Goal: Task Accomplishment & Management: Use online tool/utility

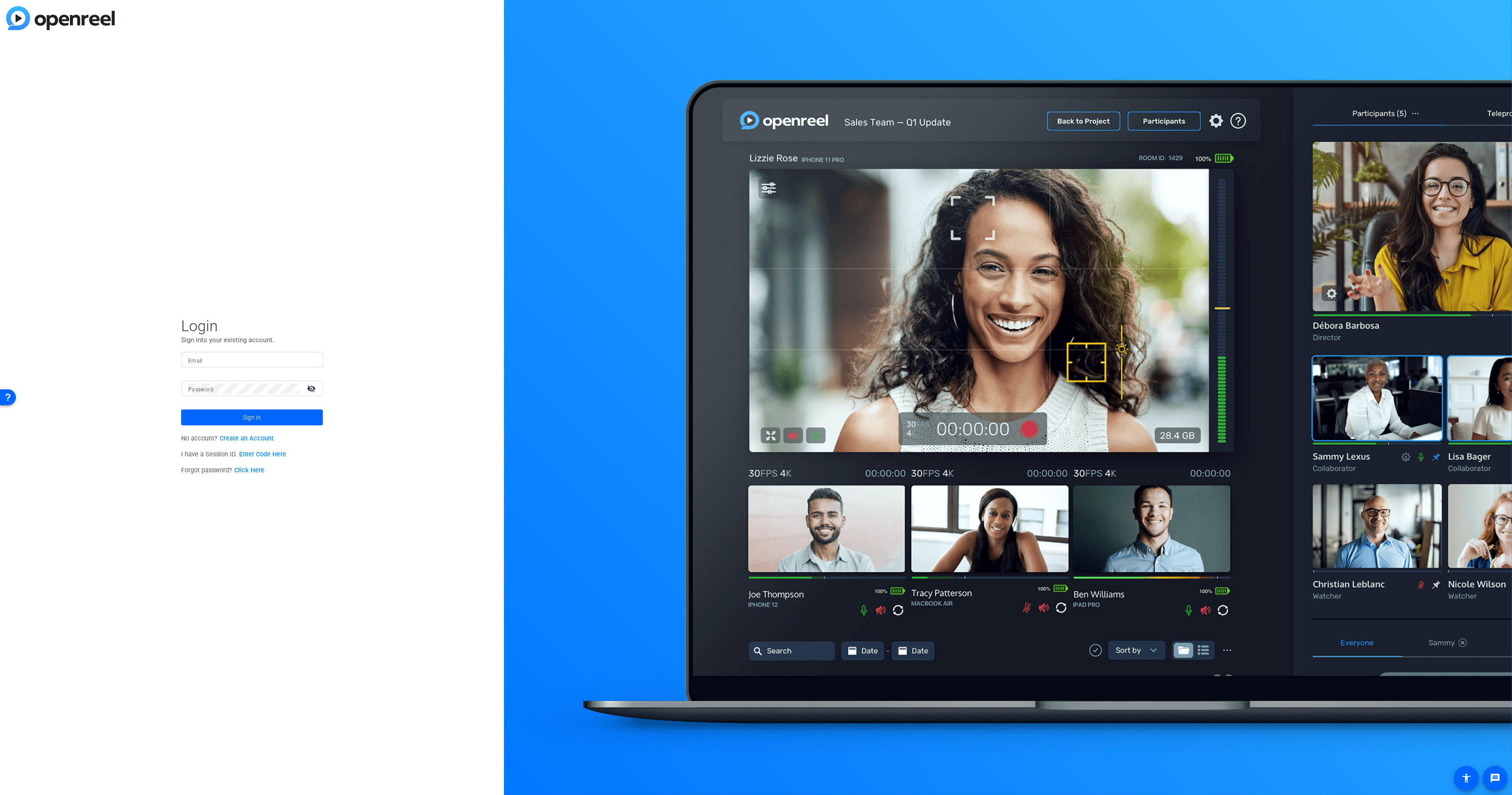
click at [203, 364] on input "Email" at bounding box center [252, 360] width 127 height 11
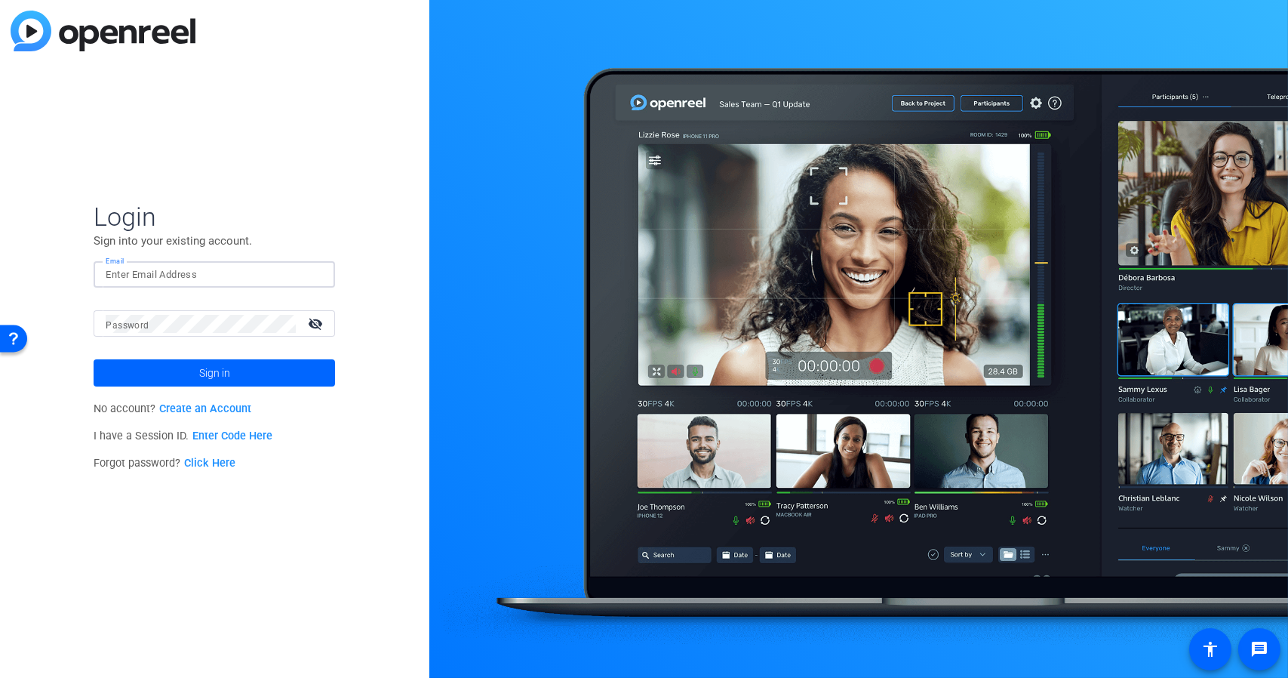
paste input "[PERSON_NAME][EMAIL_ADDRESS][DOMAIN_NAME] 87iqnV@49Bcs"
drag, startPoint x: 220, startPoint y: 273, endPoint x: 424, endPoint y: 250, distance: 205.8
click at [424, 250] on div "Login Sign into your existing account. Email [PERSON_NAME][EMAIL_ADDRESS][DOMAI…" at bounding box center [214, 339] width 429 height 678
type input "[PERSON_NAME][EMAIL_ADDRESS][DOMAIN_NAME]"
click at [94, 359] on button "Sign in" at bounding box center [214, 372] width 241 height 27
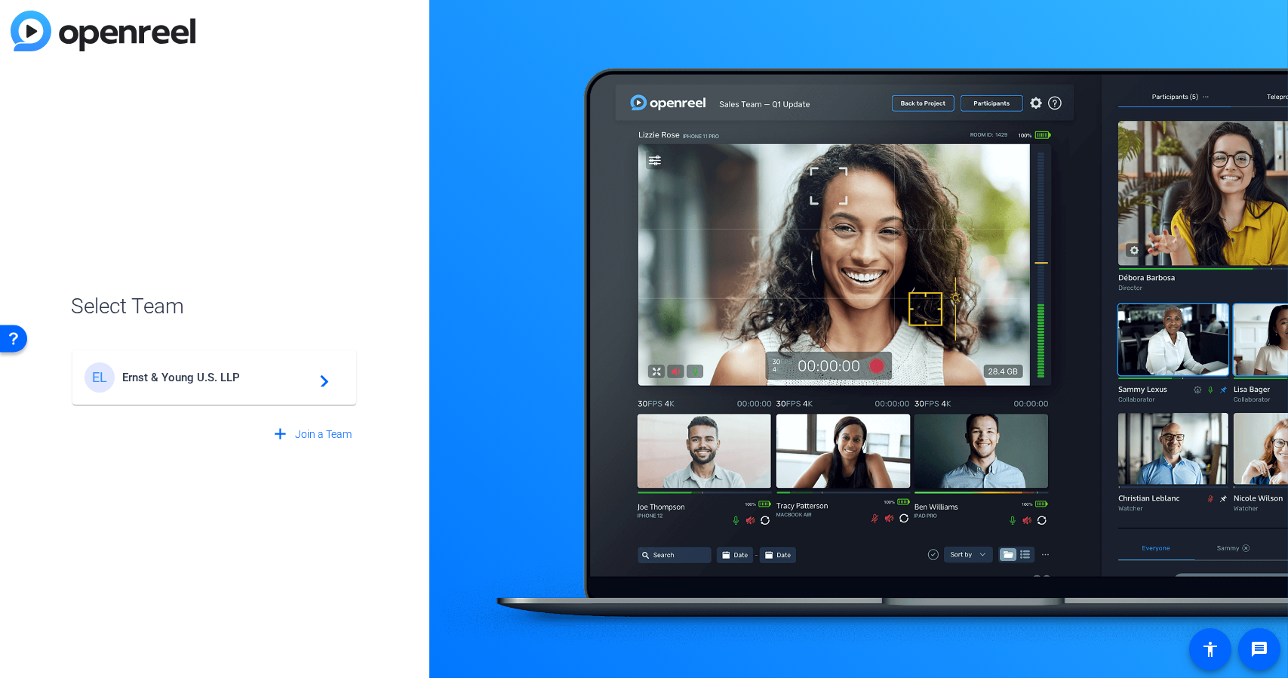
click at [159, 367] on div "EL Ernst & Young U.S. LLP navigate_next" at bounding box center [215, 377] width 260 height 30
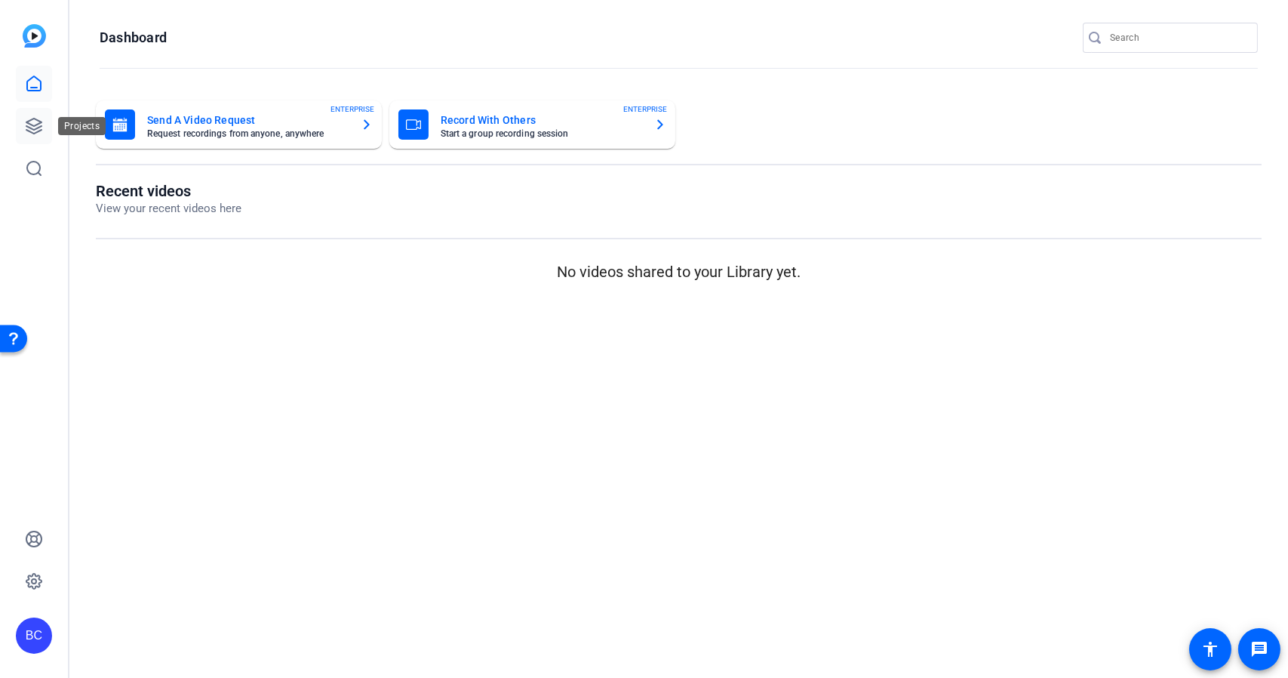
click at [35, 128] on icon at bounding box center [33, 125] width 15 height 15
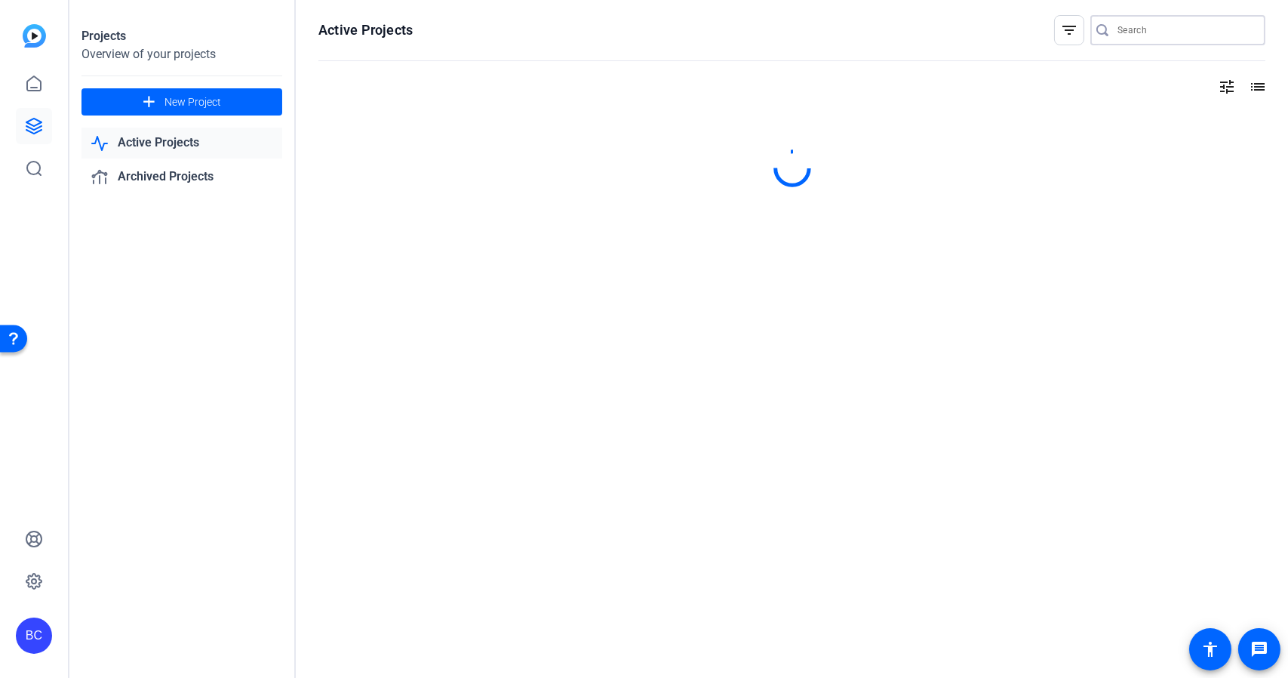
click at [1202, 30] on input "Search" at bounding box center [1185, 30] width 136 height 18
paste input "2504-12403-CS"
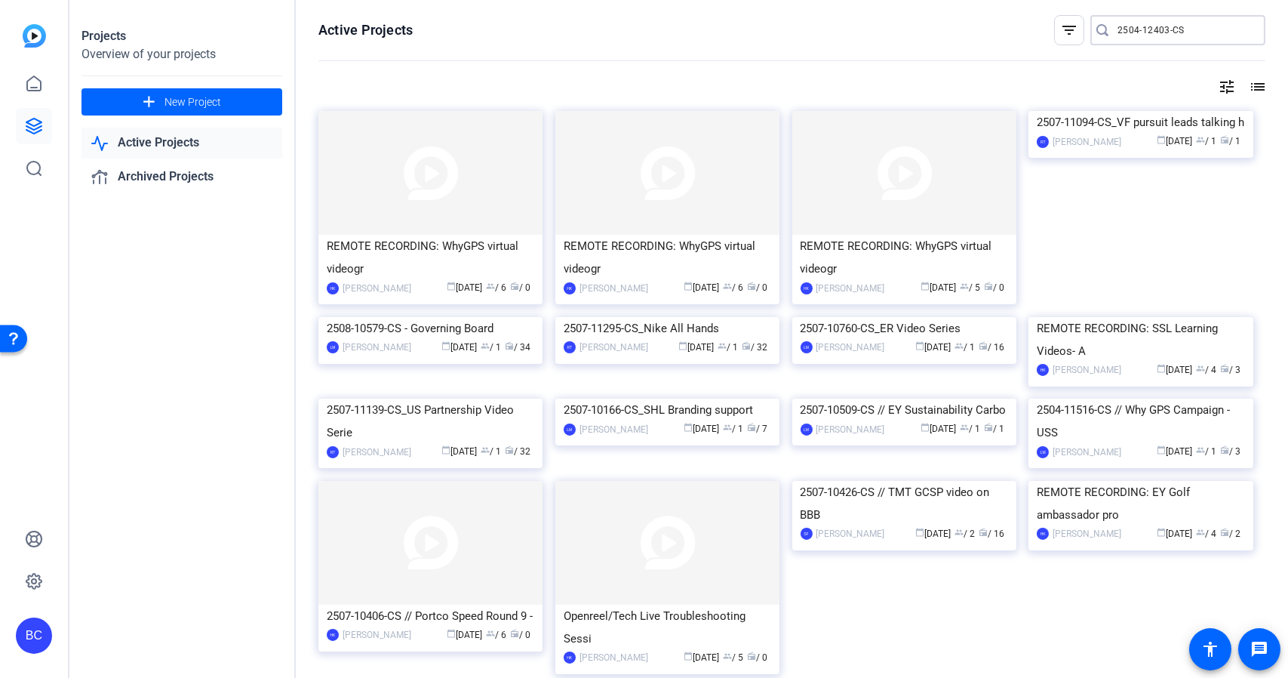
type input "2504-12403-CS"
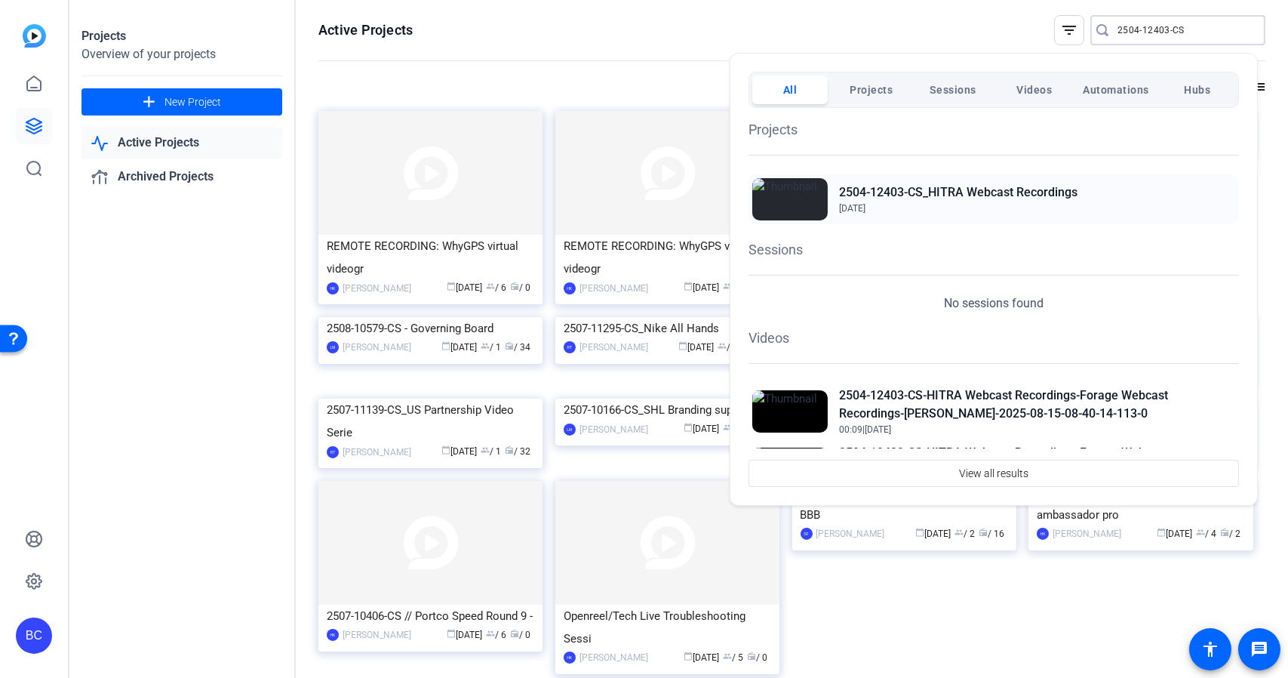
click at [1000, 192] on h2 "2504-12403-CS_HITRA Webcast Recordings" at bounding box center [958, 192] width 238 height 18
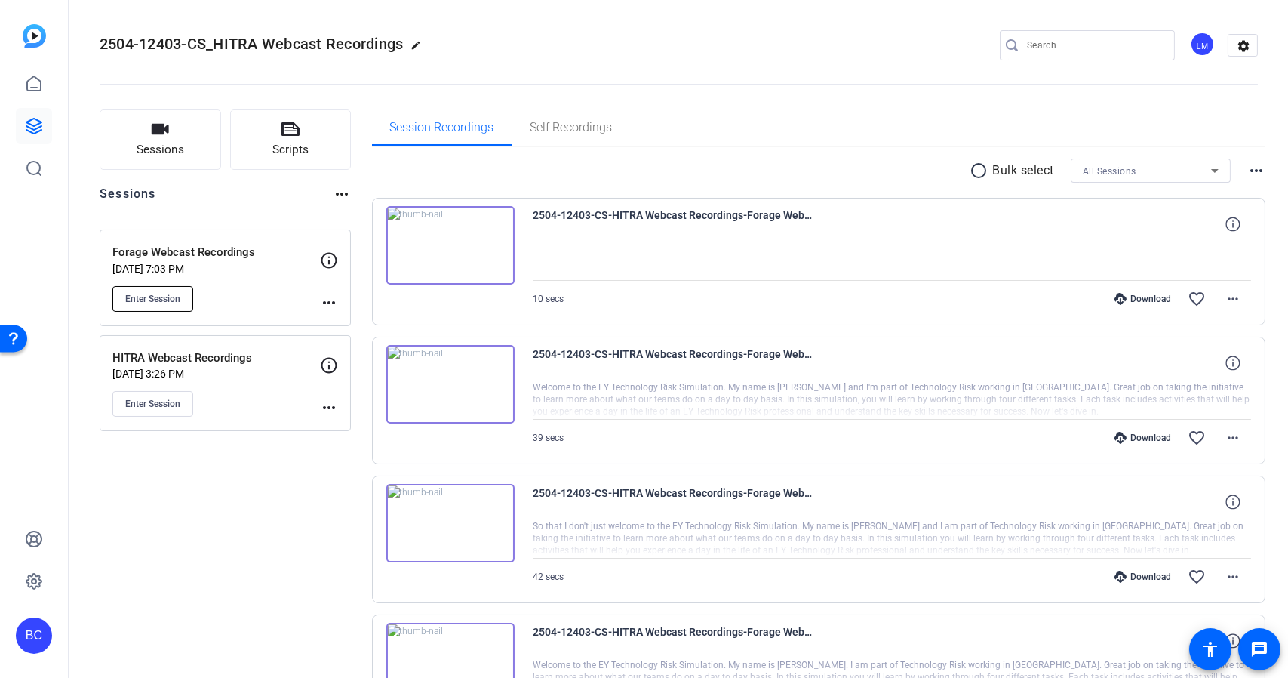
click at [173, 293] on span "Enter Session" at bounding box center [152, 299] width 55 height 12
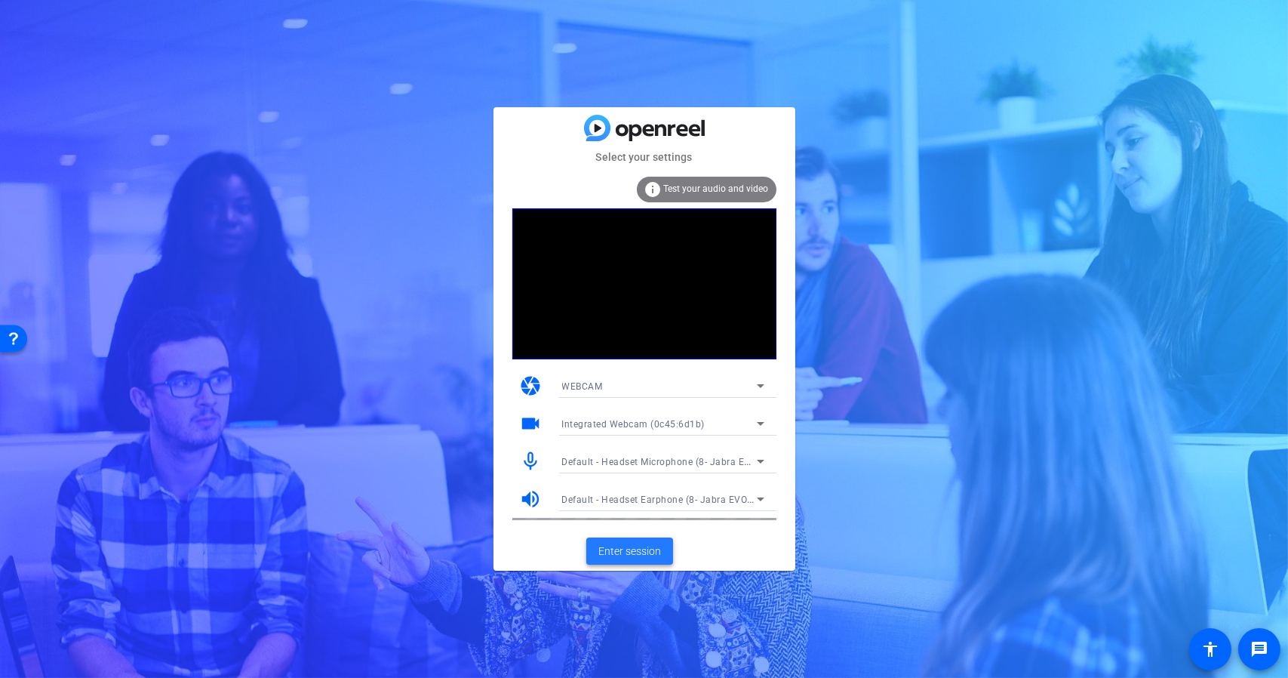
drag, startPoint x: 713, startPoint y: 674, endPoint x: 654, endPoint y: 544, distance: 142.5
click at [654, 544] on span "Enter session" at bounding box center [629, 551] width 63 height 16
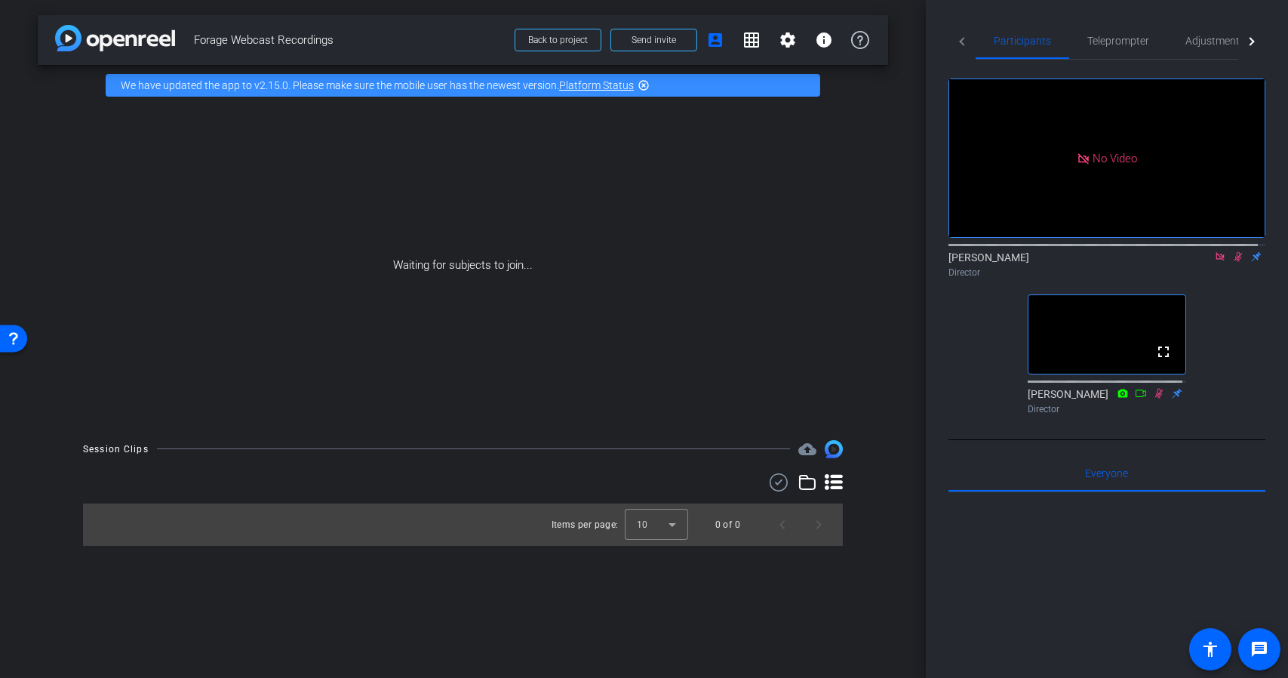
click at [1216, 260] on icon at bounding box center [1220, 256] width 8 height 8
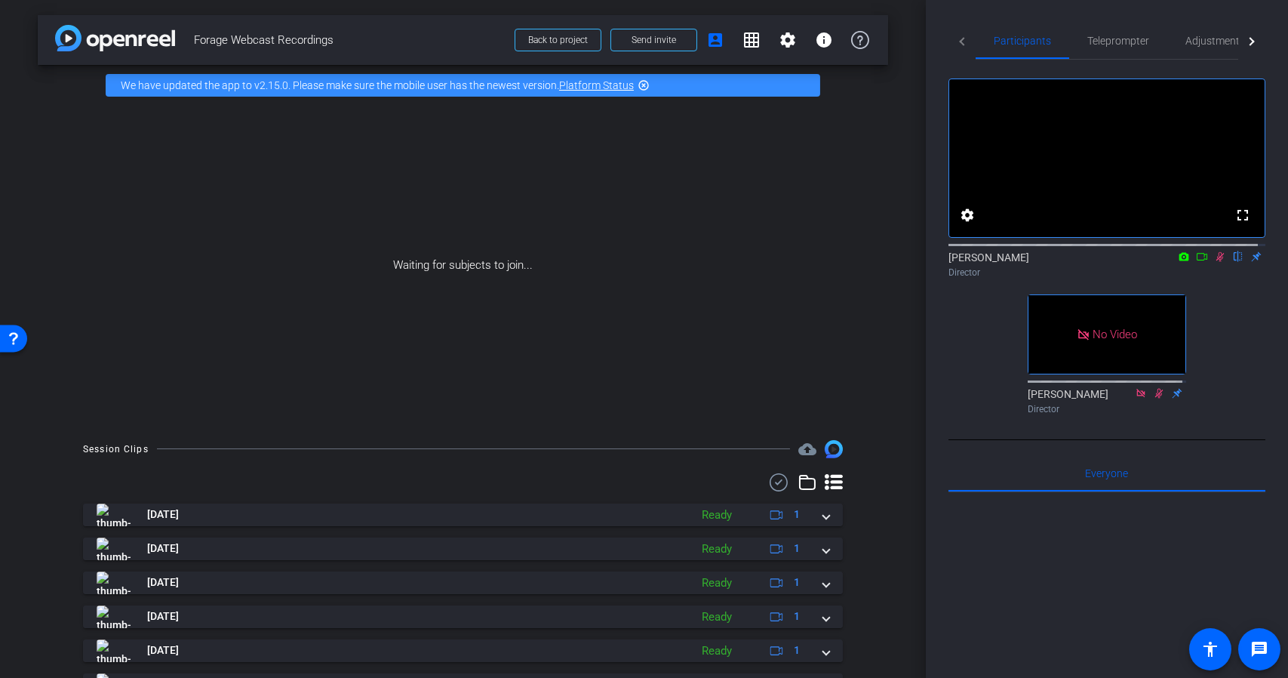
click at [1197, 262] on icon at bounding box center [1202, 256] width 12 height 11
click at [1234, 262] on icon at bounding box center [1238, 257] width 8 height 10
click at [1232, 262] on icon at bounding box center [1238, 256] width 12 height 11
click at [567, 37] on span "Back to project" at bounding box center [558, 40] width 60 height 11
